Goal: Information Seeking & Learning: Check status

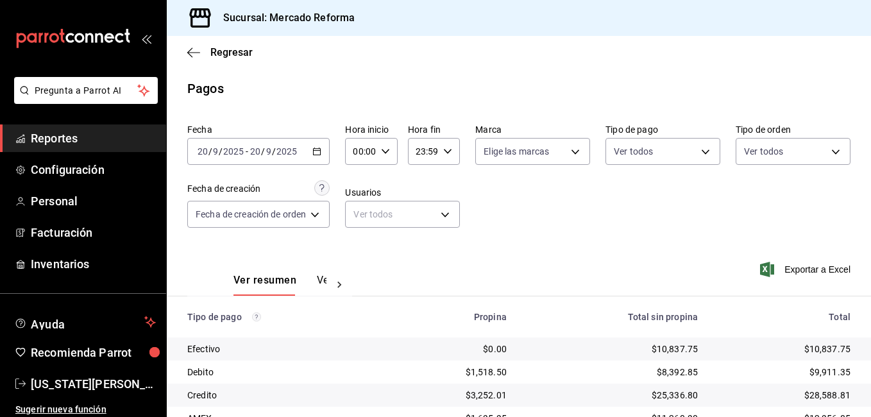
scroll to position [172, 0]
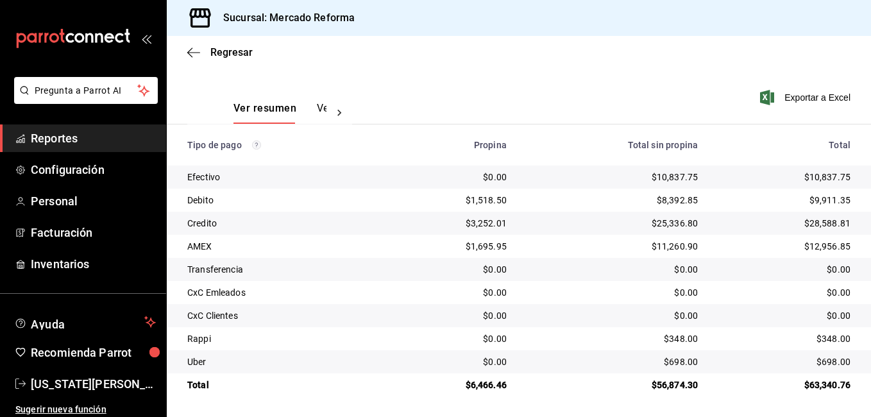
click at [639, 281] on td "$0.00" at bounding box center [612, 292] width 191 height 23
drag, startPoint x: 771, startPoint y: 271, endPoint x: 828, endPoint y: 217, distance: 78.0
click at [772, 267] on div "$0.00" at bounding box center [784, 269] width 132 height 13
click at [709, 271] on td "$0.00" at bounding box center [789, 269] width 163 height 23
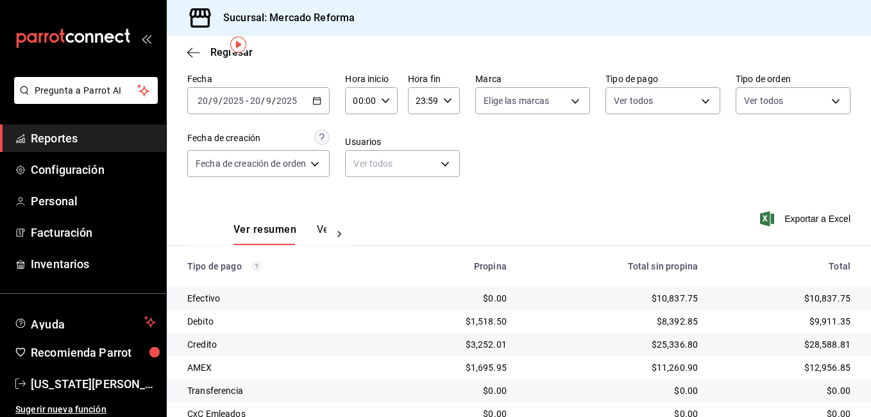
scroll to position [44, 0]
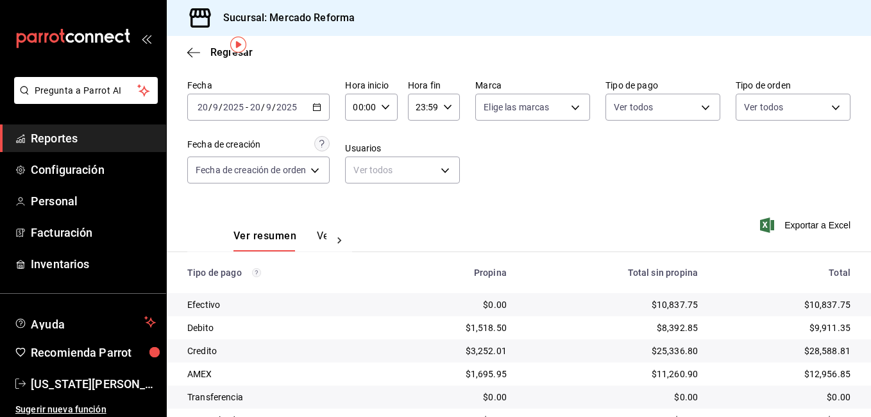
drag, startPoint x: 792, startPoint y: 271, endPoint x: 814, endPoint y: 234, distance: 42.9
click at [796, 265] on th "Total" at bounding box center [789, 272] width 163 height 41
click at [779, 159] on div "Fecha [DATE] [DATE] - [DATE] [DATE] Hora inicio 00:00 Hora inicio Hora fin 23:5…" at bounding box center [518, 136] width 663 height 124
click at [618, 209] on div "Ver resumen Ver pagos Exportar a Excel" at bounding box center [519, 233] width 704 height 68
click at [580, 196] on div "Fecha [DATE] [DATE] - [DATE] [DATE] Hora inicio 00:00 Hora inicio Hora fin 23:5…" at bounding box center [518, 136] width 663 height 124
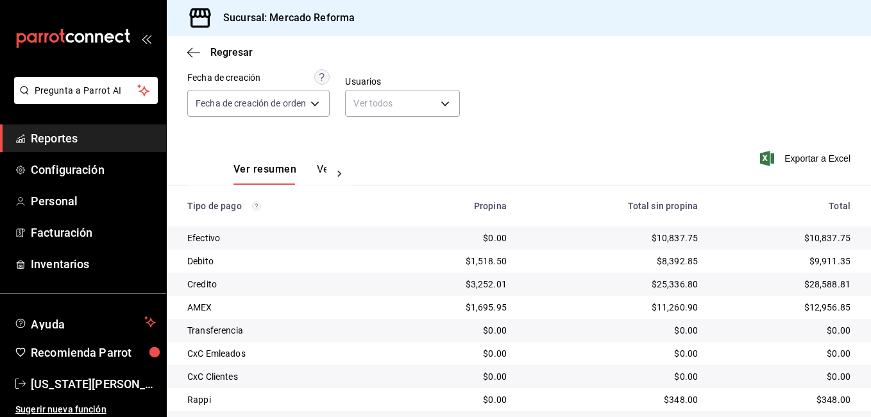
scroll to position [172, 0]
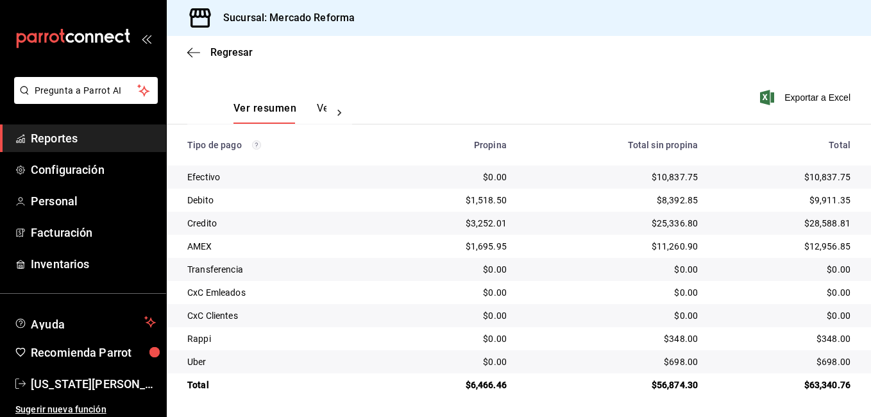
click at [49, 141] on span "Reportes" at bounding box center [93, 138] width 125 height 17
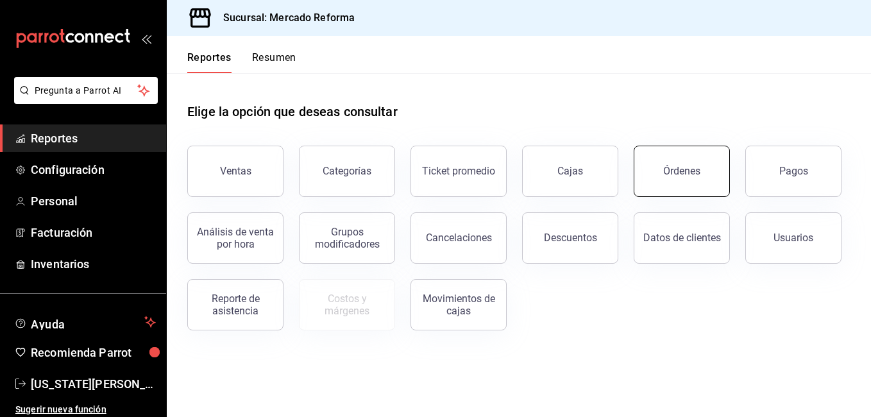
click at [657, 180] on button "Órdenes" at bounding box center [682, 171] width 96 height 51
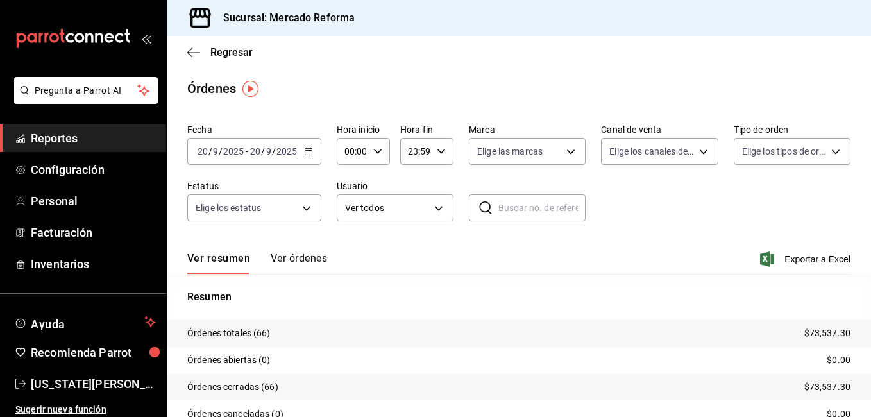
click at [73, 140] on span "Reportes" at bounding box center [93, 138] width 125 height 17
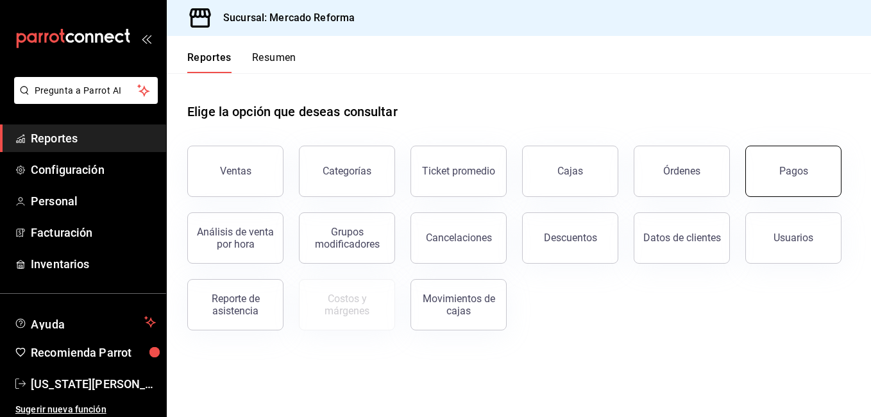
click at [784, 181] on button "Pagos" at bounding box center [793, 171] width 96 height 51
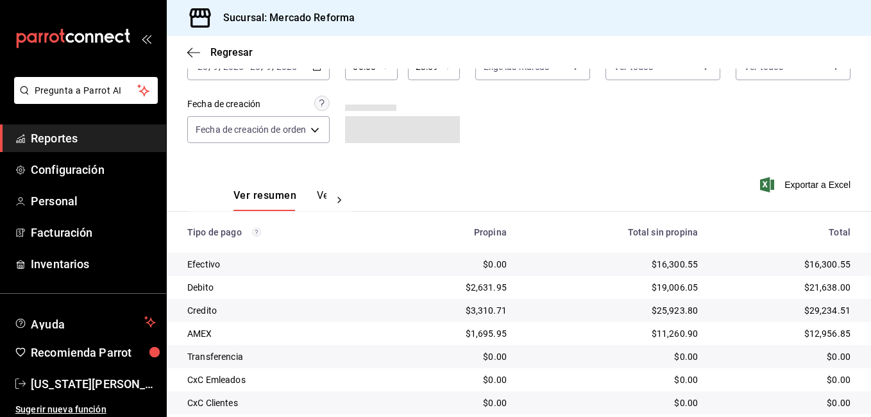
scroll to position [172, 0]
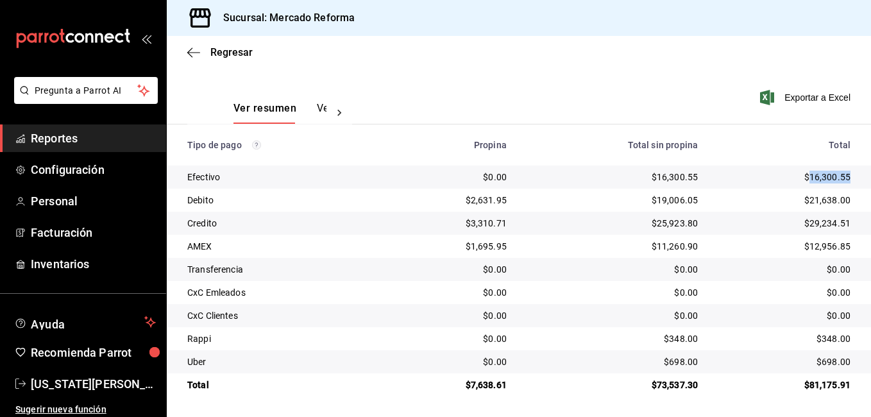
drag, startPoint x: 841, startPoint y: 180, endPoint x: 803, endPoint y: 177, distance: 38.0
click at [803, 177] on td "$16,300.55" at bounding box center [789, 176] width 163 height 23
copy div "16,300.55"
drag, startPoint x: 505, startPoint y: 385, endPoint x: 466, endPoint y: 388, distance: 38.6
click at [466, 388] on td "$7,638.61" at bounding box center [452, 384] width 130 height 23
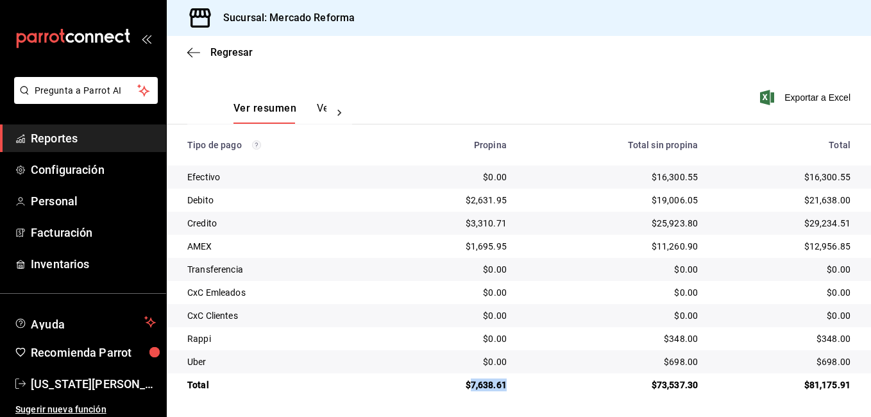
drag, startPoint x: 466, startPoint y: 388, endPoint x: 473, endPoint y: 387, distance: 6.4
copy div "7,638.61"
